Goal: Find contact information: Obtain details needed to contact an individual or organization

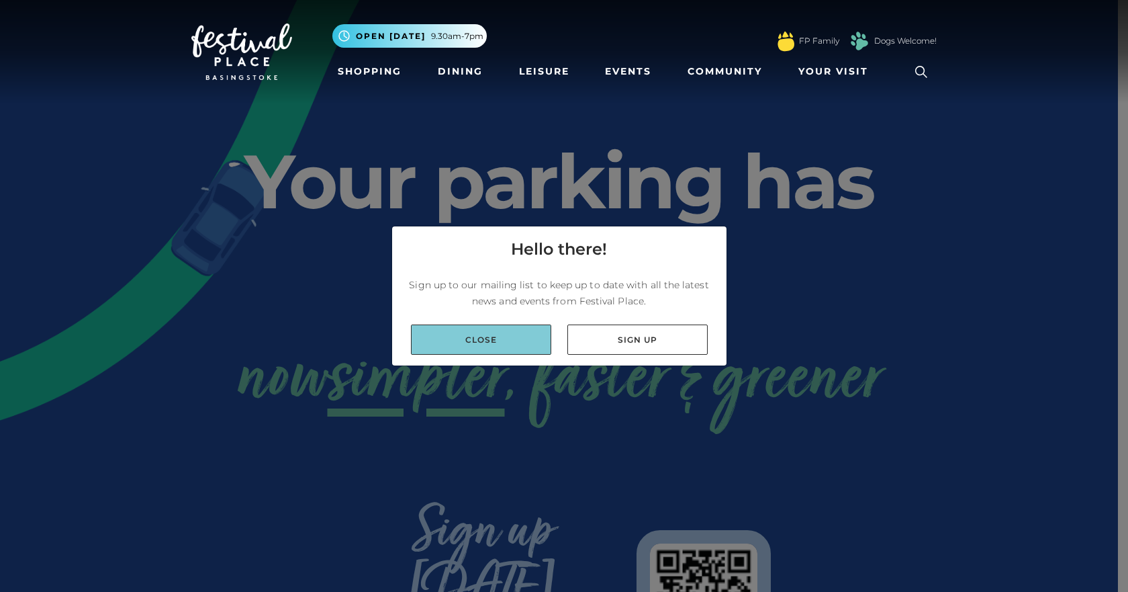
click at [485, 341] on link "Close" at bounding box center [481, 339] width 140 height 30
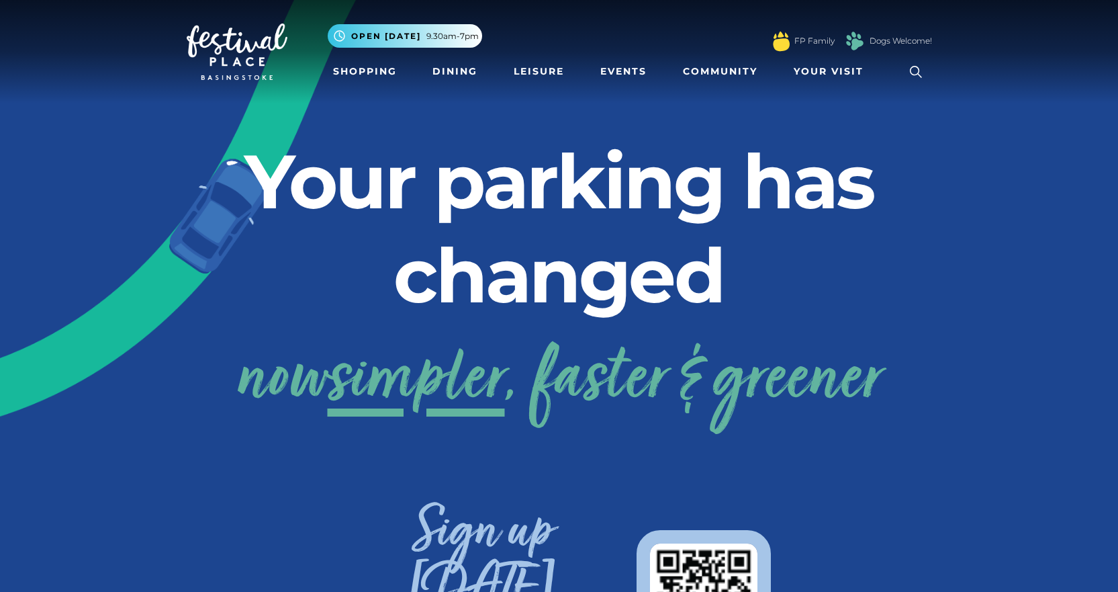
click at [915, 71] on icon at bounding box center [916, 72] width 20 height 20
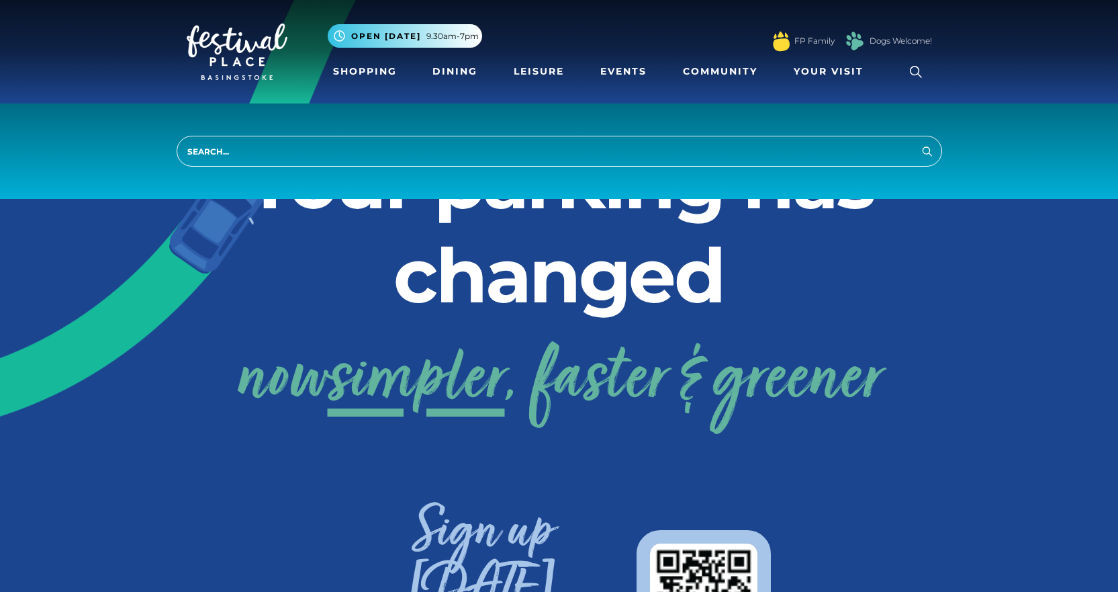
click at [218, 154] on input "search" at bounding box center [560, 151] width 766 height 31
type input "management"
click at [919, 142] on button "Search" at bounding box center [927, 150] width 16 height 17
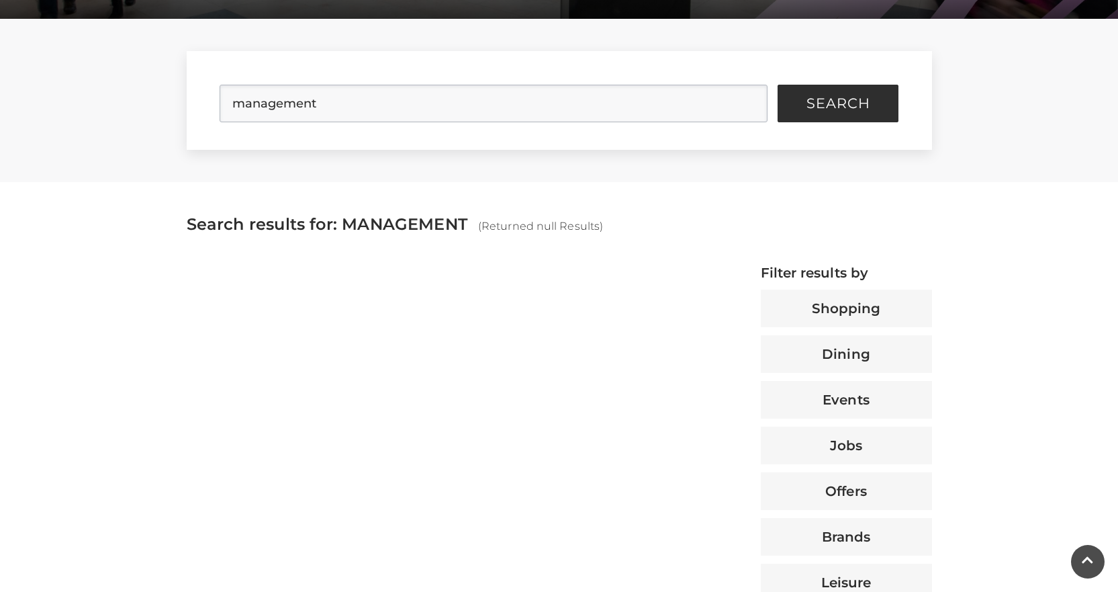
scroll to position [403, 0]
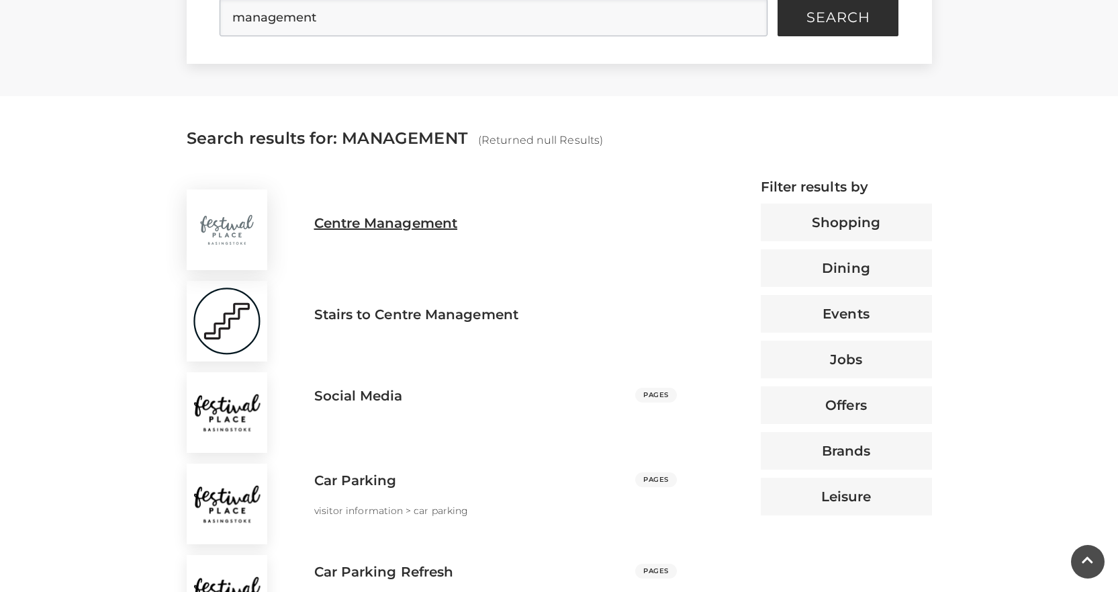
click at [389, 224] on h3 "Centre Management" at bounding box center [386, 223] width 144 height 16
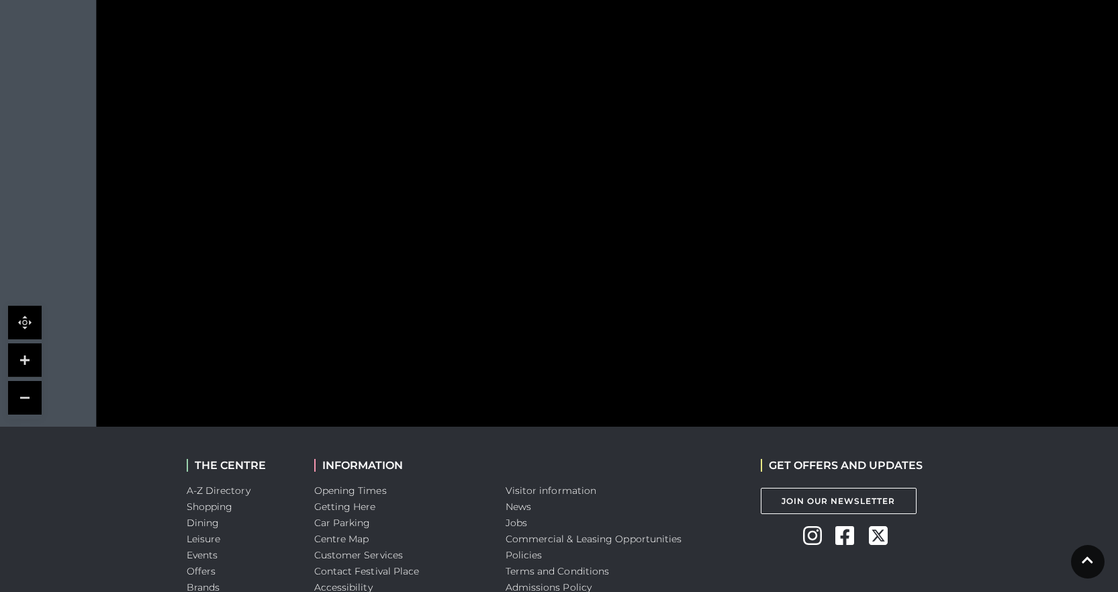
scroll to position [873, 0]
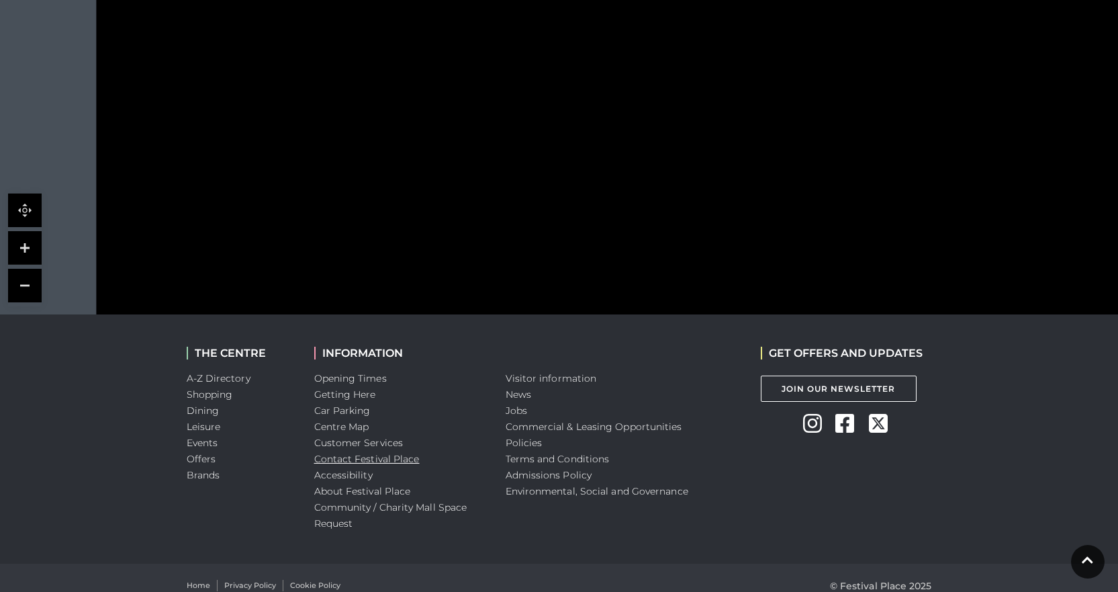
click at [373, 456] on link "Contact Festival Place" at bounding box center [366, 459] width 105 height 12
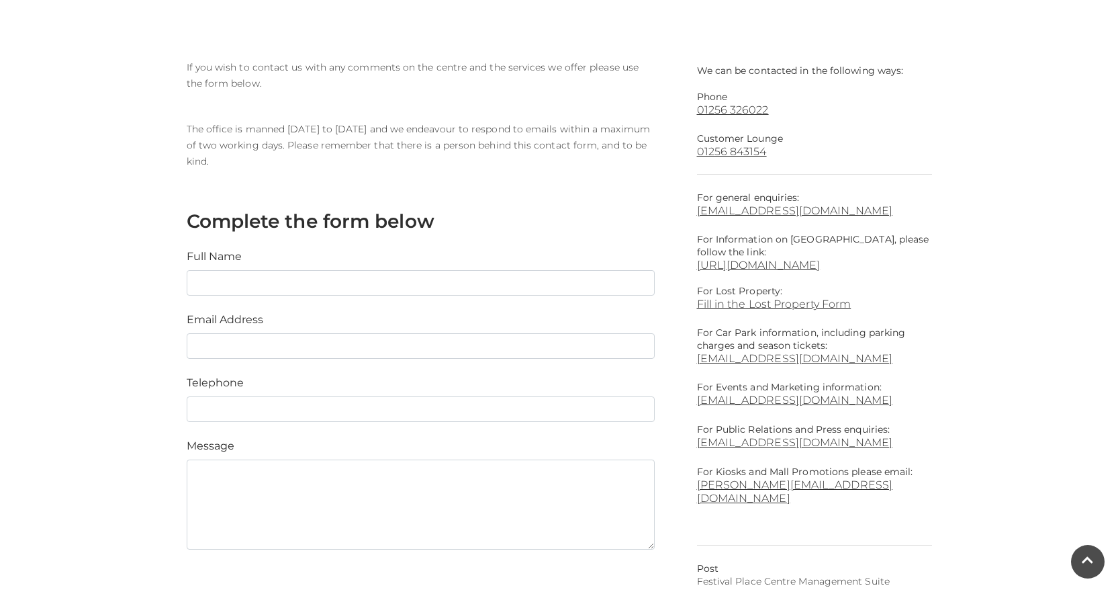
scroll to position [336, 0]
click at [1022, 212] on main "Contact Us Home / Visitor Information / Customer Services / Contact Festival Pl…" at bounding box center [559, 217] width 1118 height 1107
